Goal: Find specific page/section: Find specific page/section

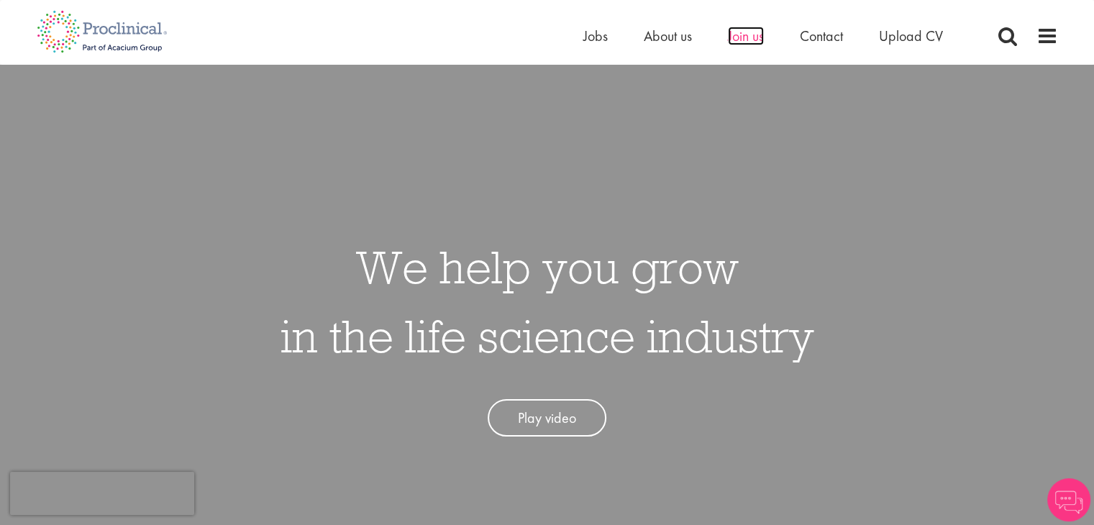
click at [735, 35] on span "Join us" at bounding box center [746, 36] width 36 height 19
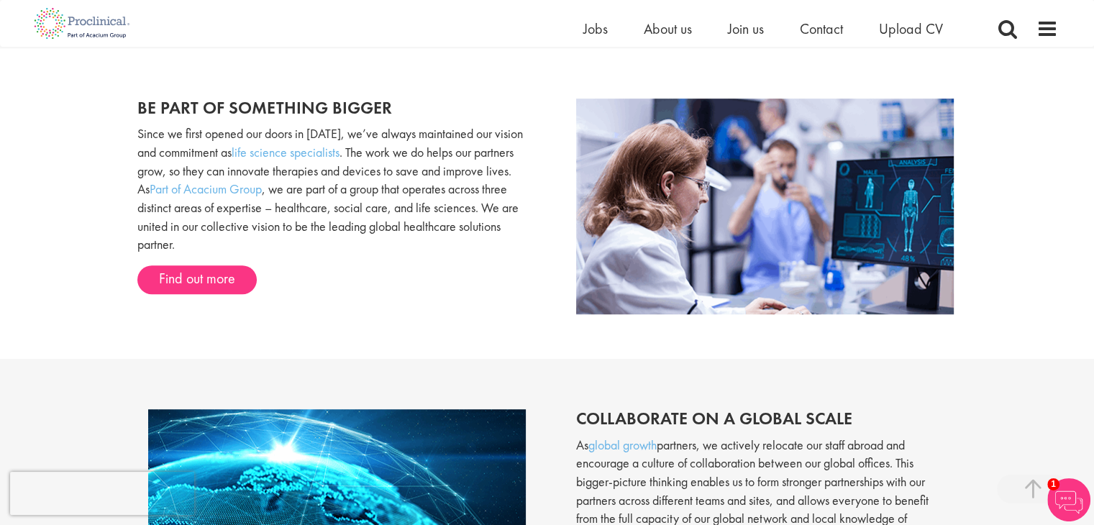
scroll to position [1148, 0]
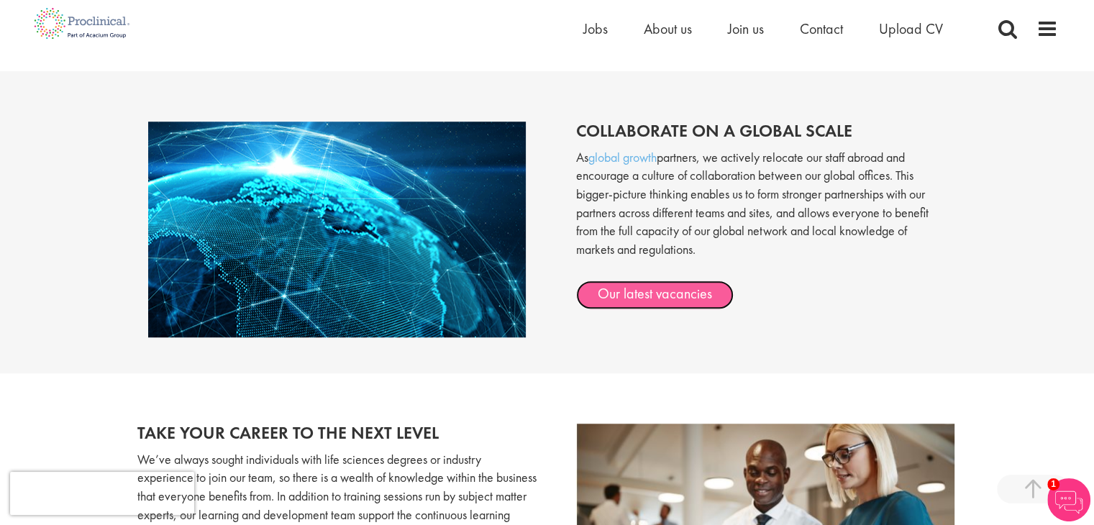
click at [635, 301] on link "Our latest vacancies" at bounding box center [655, 295] width 158 height 29
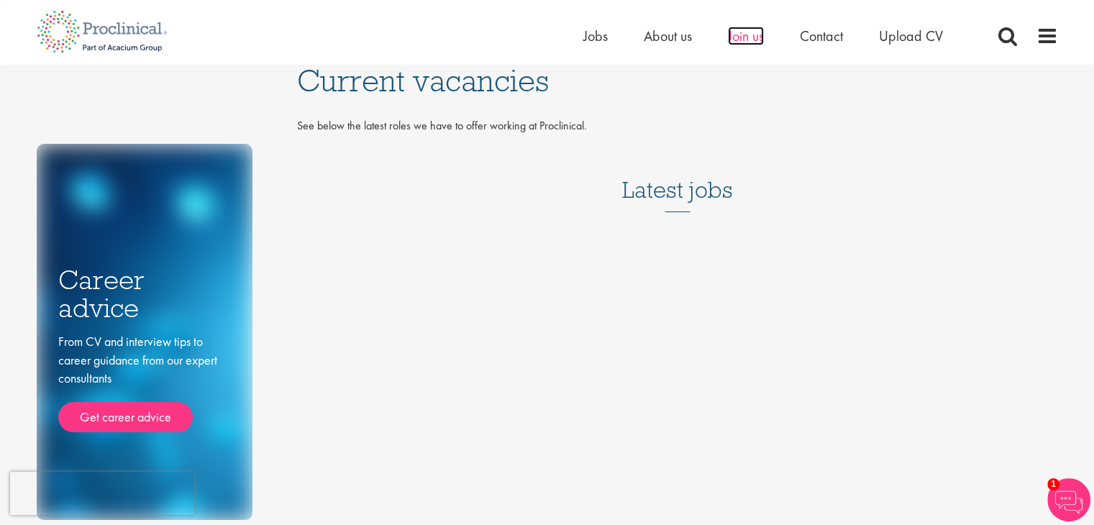
click at [747, 40] on span "Join us" at bounding box center [746, 36] width 36 height 19
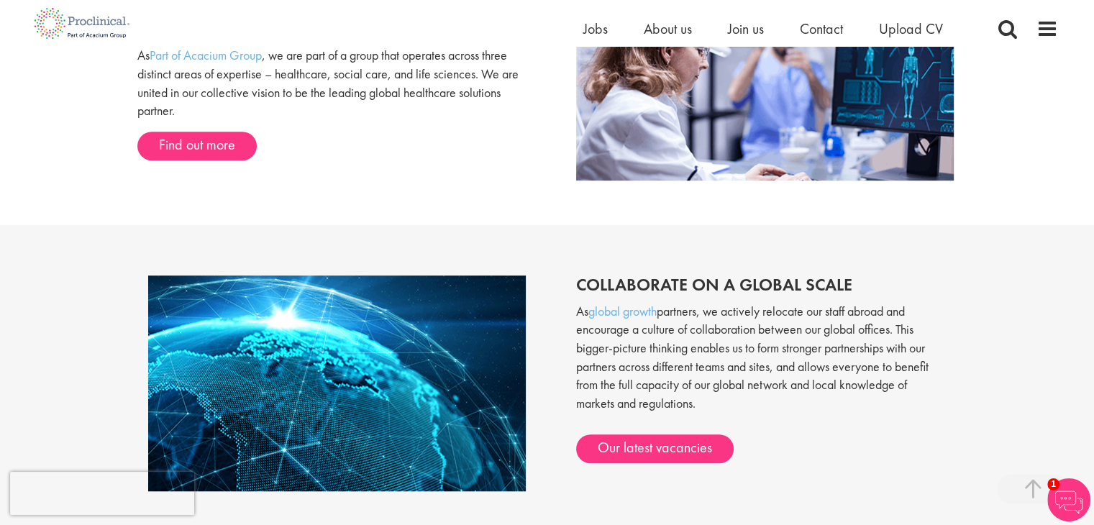
scroll to position [984, 0]
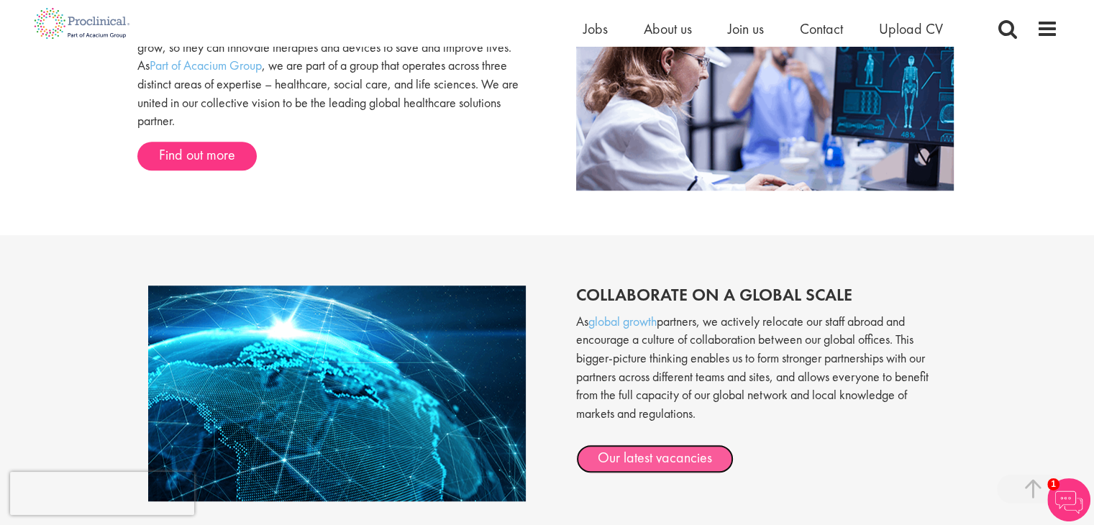
click at [640, 461] on link "Our latest vacancies" at bounding box center [655, 459] width 158 height 29
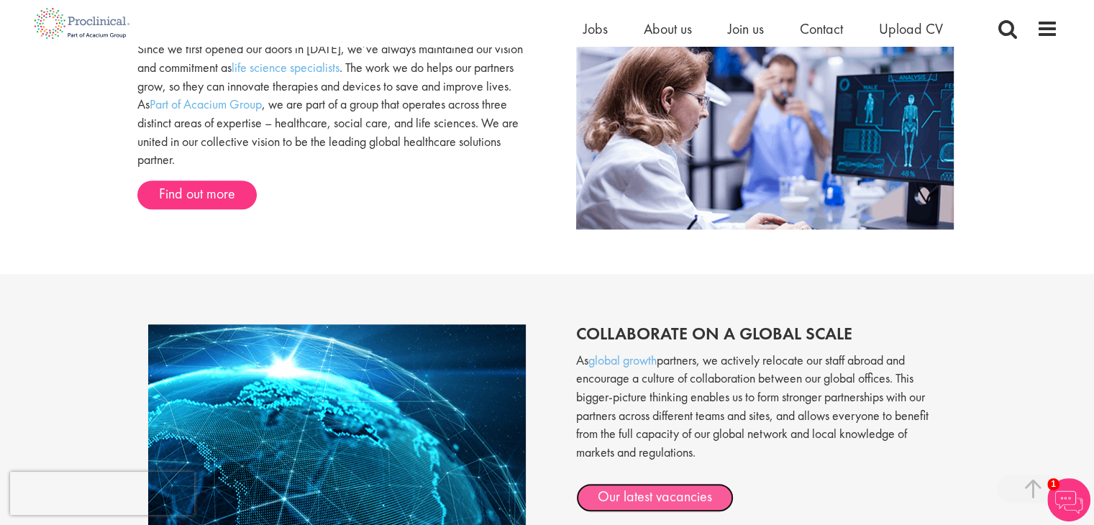
scroll to position [912, 0]
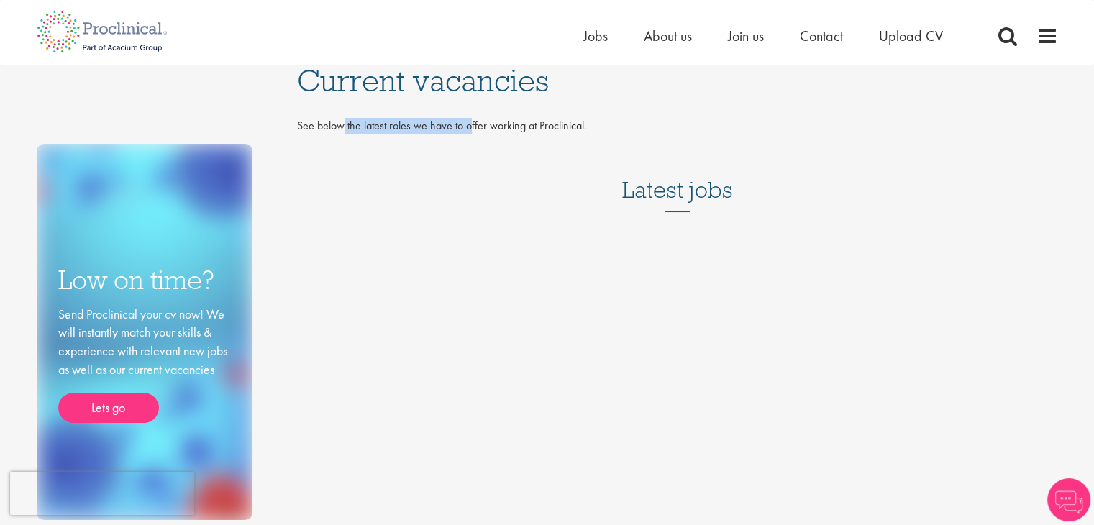
drag, startPoint x: 342, startPoint y: 135, endPoint x: 502, endPoint y: 130, distance: 159.8
click at [476, 128] on div "See below the latest roles we have to offer working at Proclinical." at bounding box center [677, 130] width 783 height 24
click at [556, 136] on div "See below the latest roles we have to offer working at Proclinical." at bounding box center [677, 130] width 783 height 24
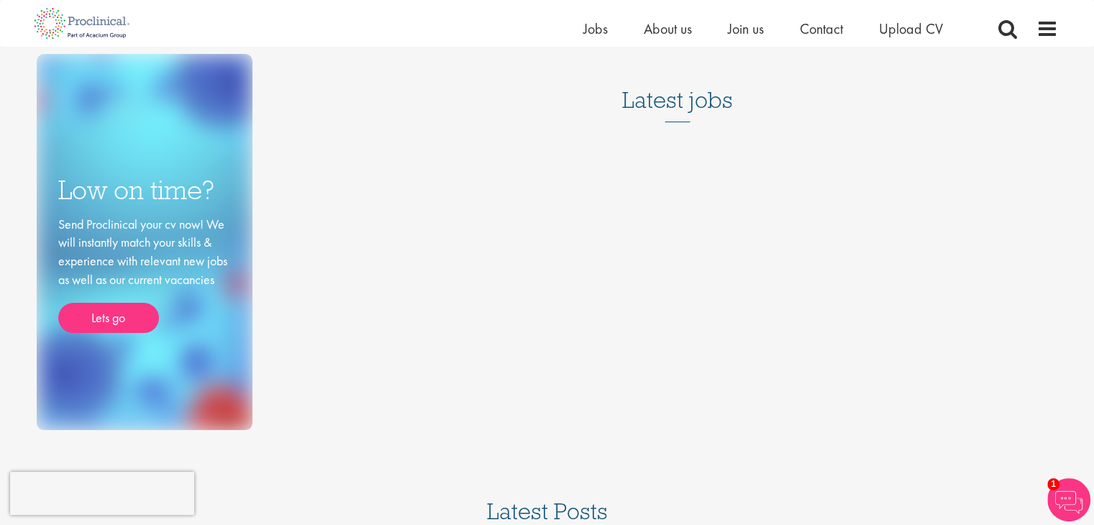
scroll to position [72, 0]
click at [740, 36] on span "Join us" at bounding box center [746, 28] width 36 height 19
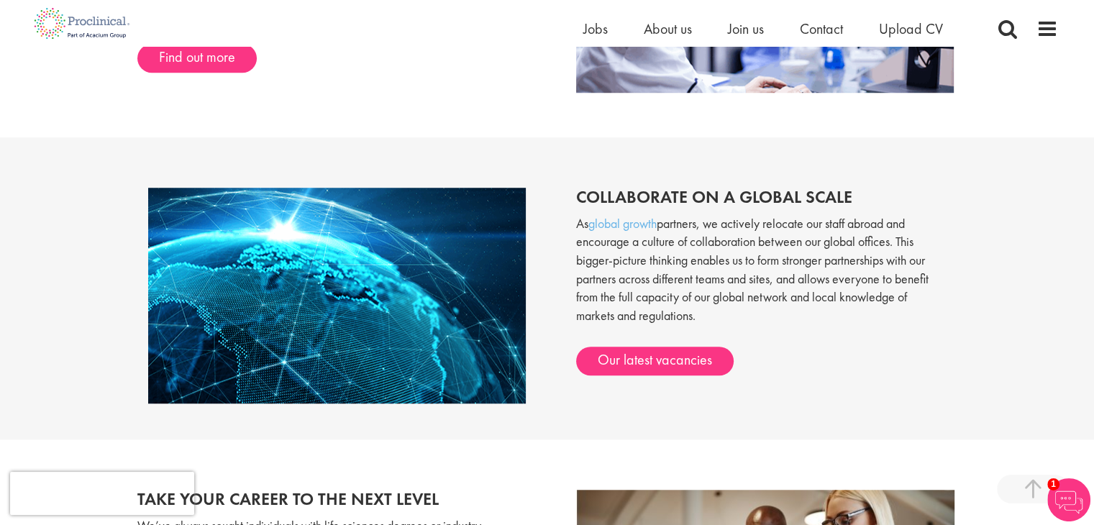
scroll to position [1200, 0]
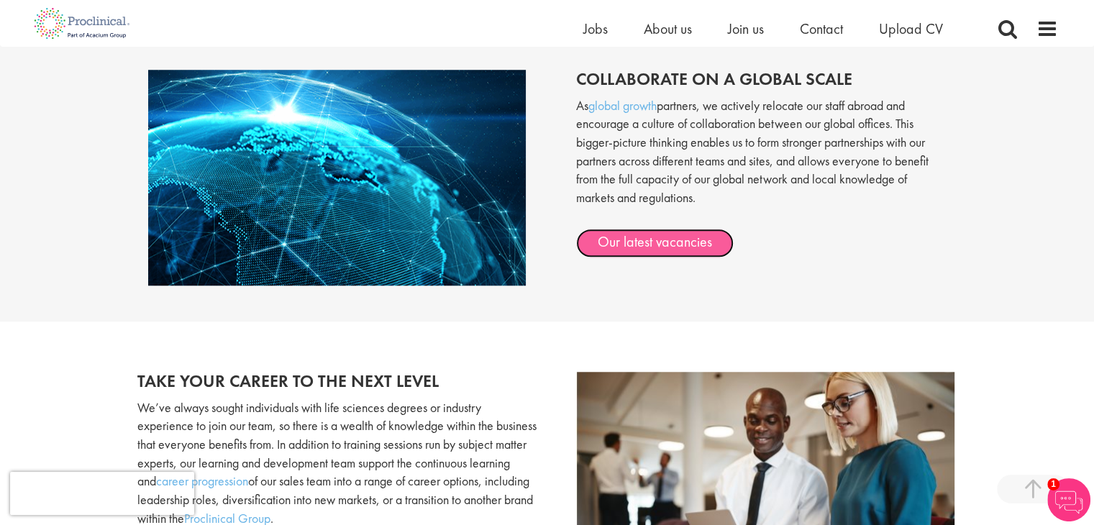
click at [671, 244] on link "Our latest vacancies" at bounding box center [655, 243] width 158 height 29
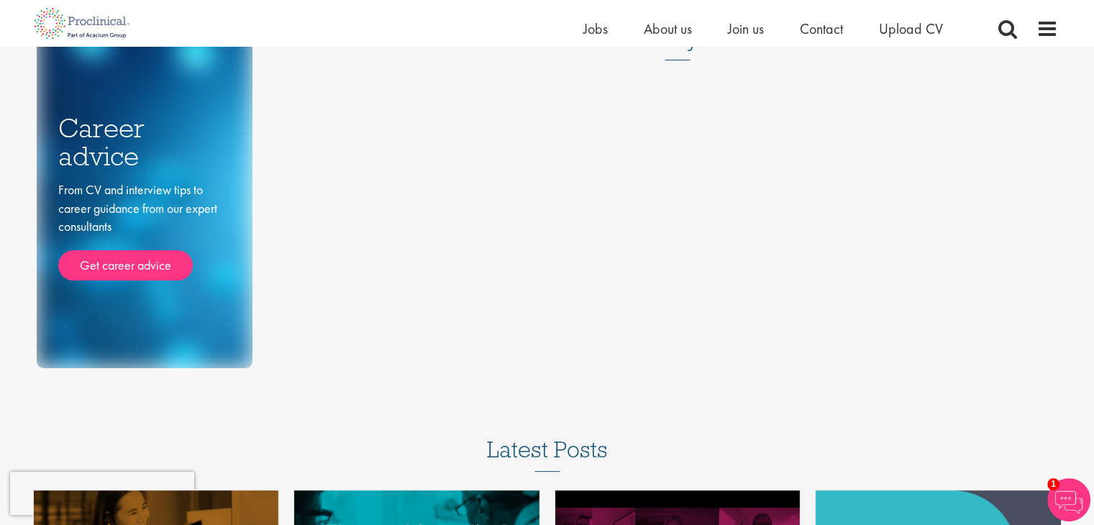
scroll to position [72, 0]
